Goal: Obtain resource: Obtain resource

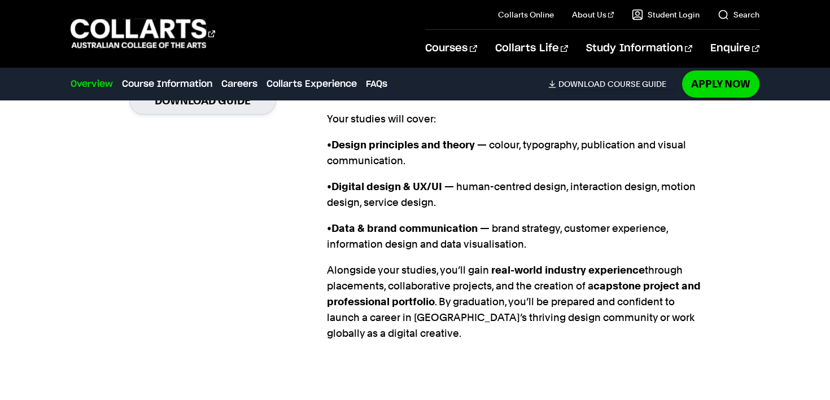
scroll to position [1136, 0]
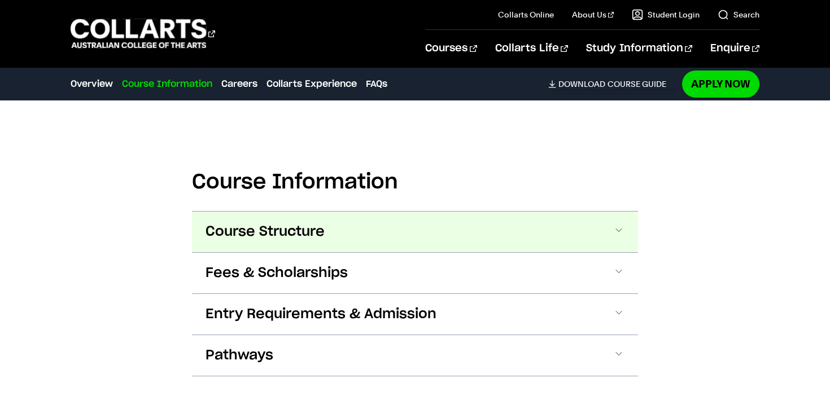
click at [306, 223] on span "Course Structure" at bounding box center [265, 232] width 119 height 18
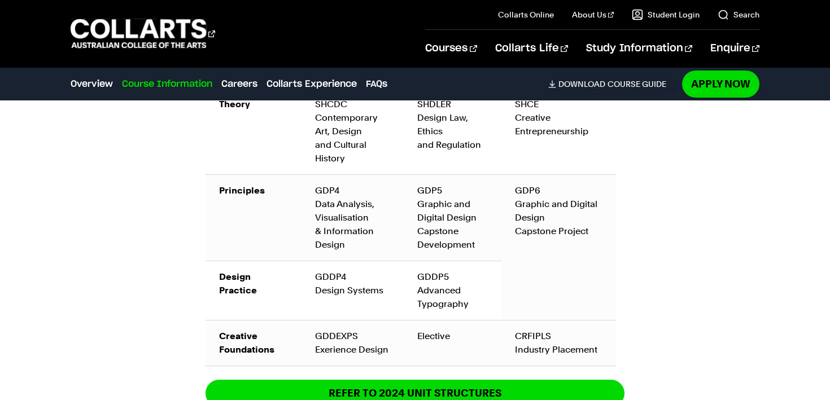
scroll to position [2262, 0]
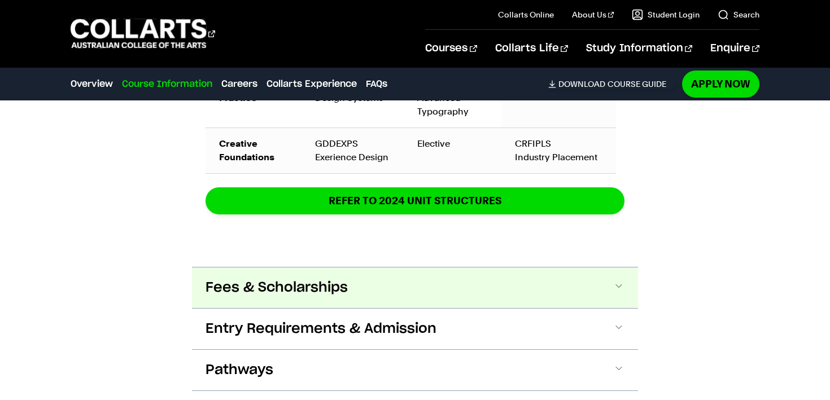
click at [306, 279] on span "Fees & Scholarships" at bounding box center [277, 288] width 142 height 18
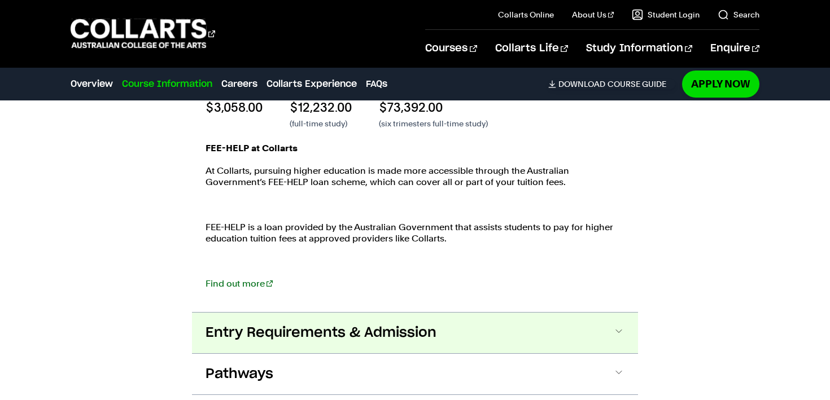
click at [316, 324] on span "Entry Requirements & Admission" at bounding box center [321, 333] width 231 height 18
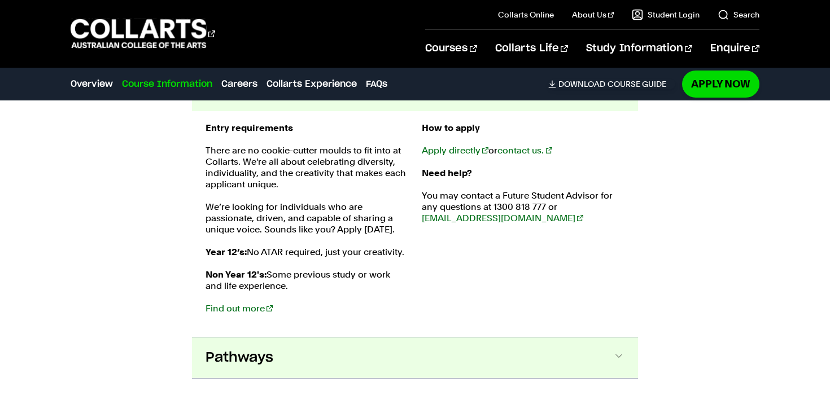
click at [319, 351] on button "Pathways" at bounding box center [415, 358] width 446 height 41
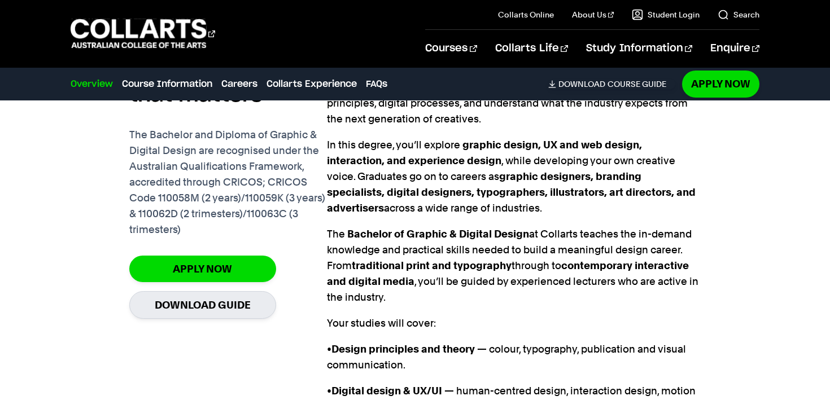
scroll to position [896, 0]
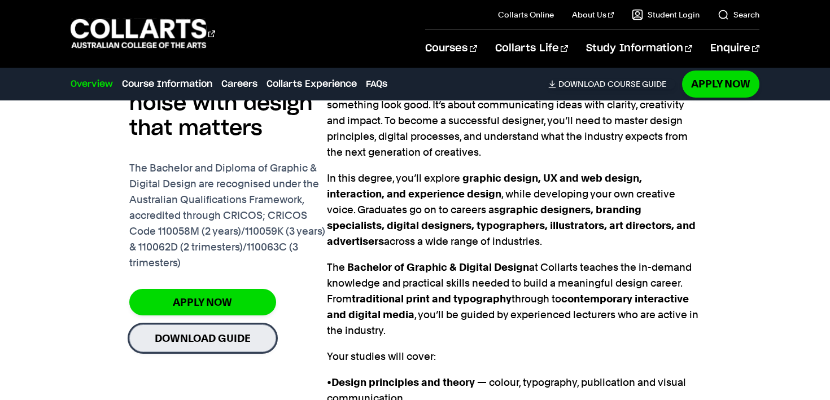
click at [229, 325] on link "Download Guide" at bounding box center [202, 339] width 147 height 28
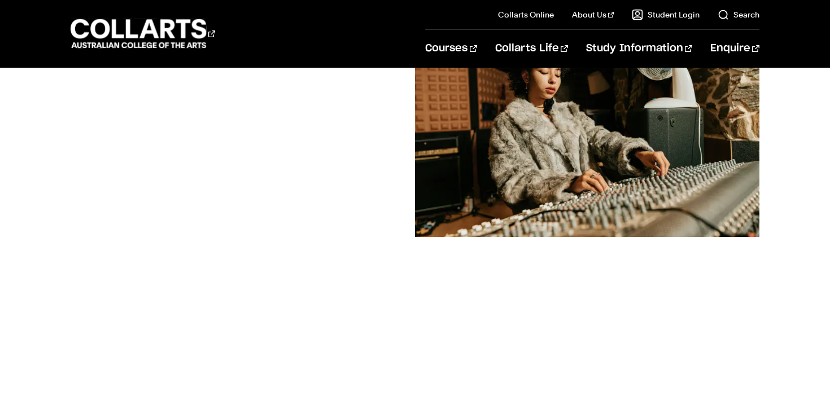
scroll to position [113, 0]
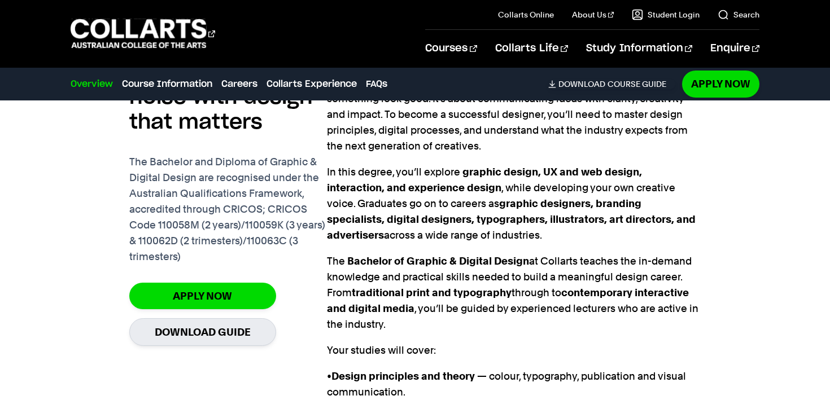
scroll to position [899, 0]
